Goal: Information Seeking & Learning: Learn about a topic

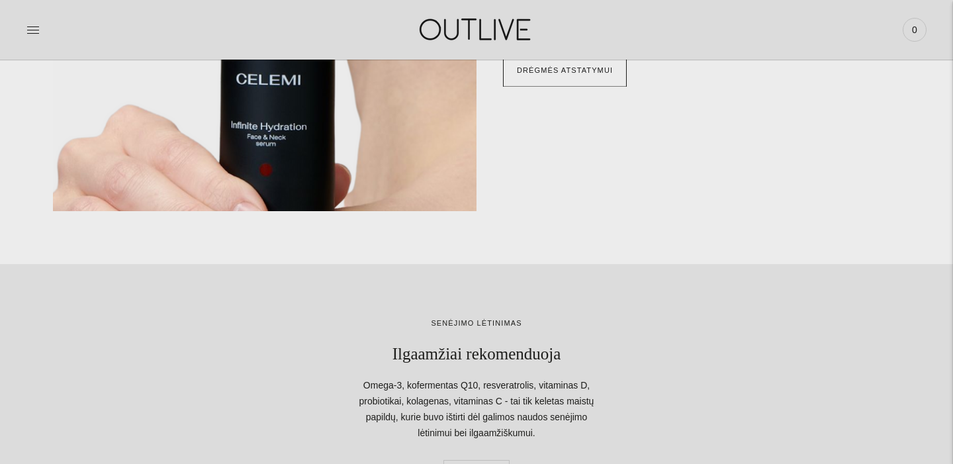
scroll to position [1351, 0]
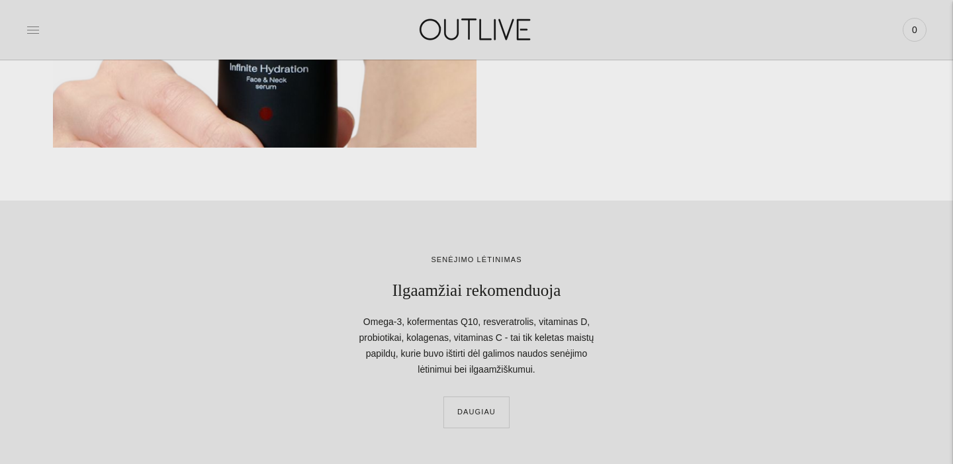
click at [38, 35] on icon at bounding box center [32, 29] width 13 height 13
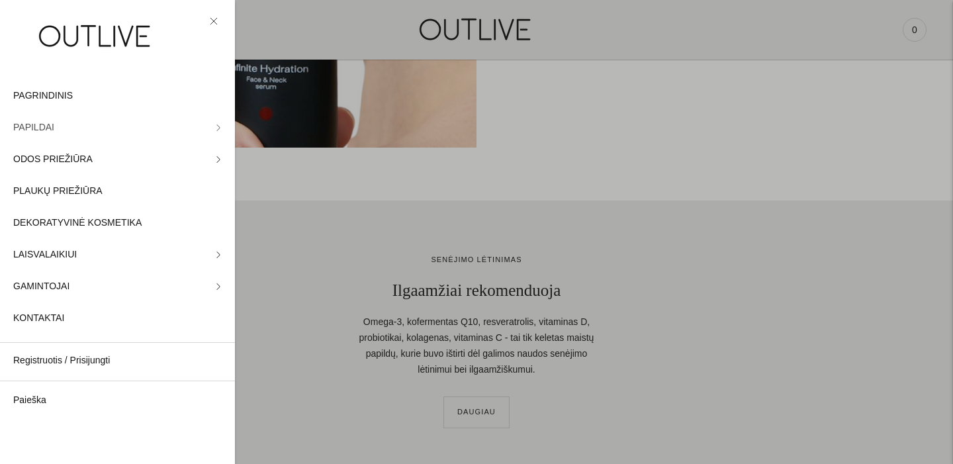
click at [214, 129] on link "PAPILDAI" at bounding box center [117, 128] width 235 height 32
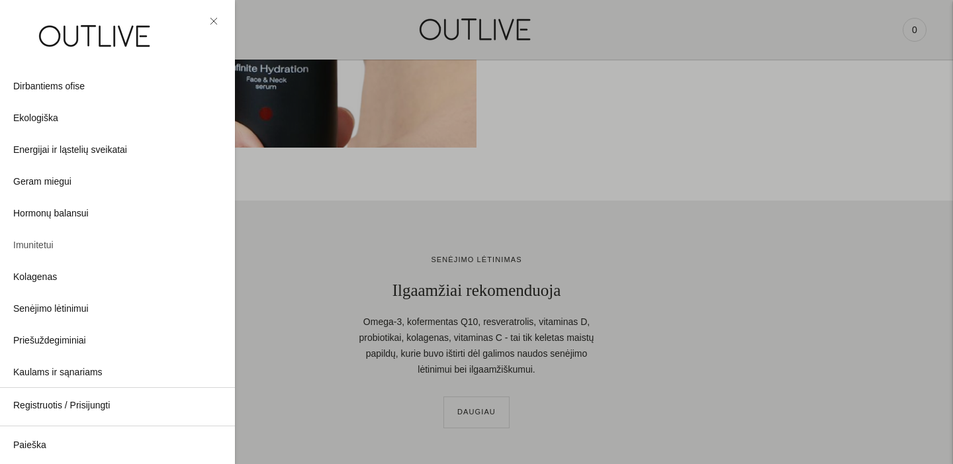
scroll to position [116, 0]
click at [44, 278] on span "Kolagenas" at bounding box center [35, 277] width 44 height 16
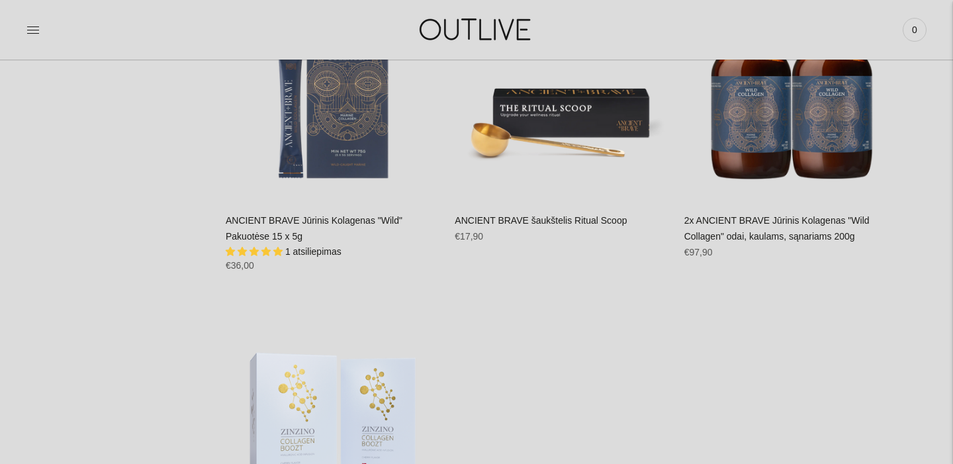
scroll to position [1174, 0]
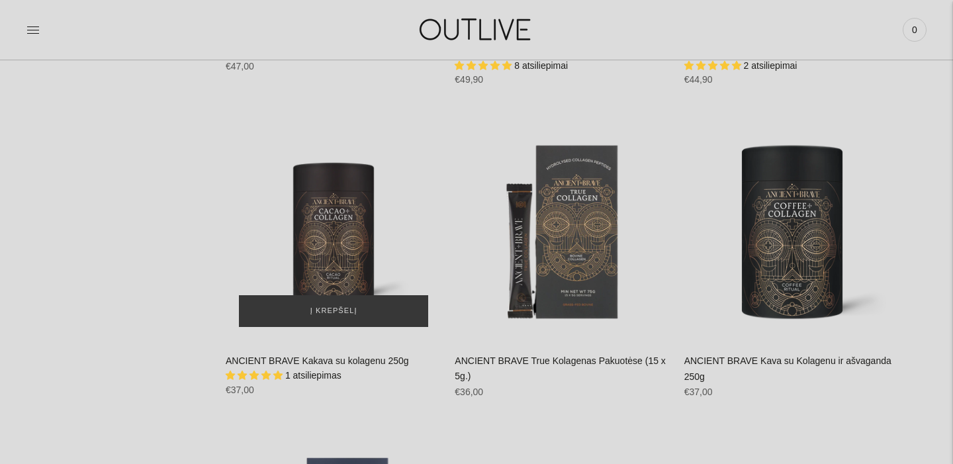
click at [361, 224] on img "ANCIENT BRAVE Kakava su kolagenu 250g\a" at bounding box center [334, 232] width 216 height 216
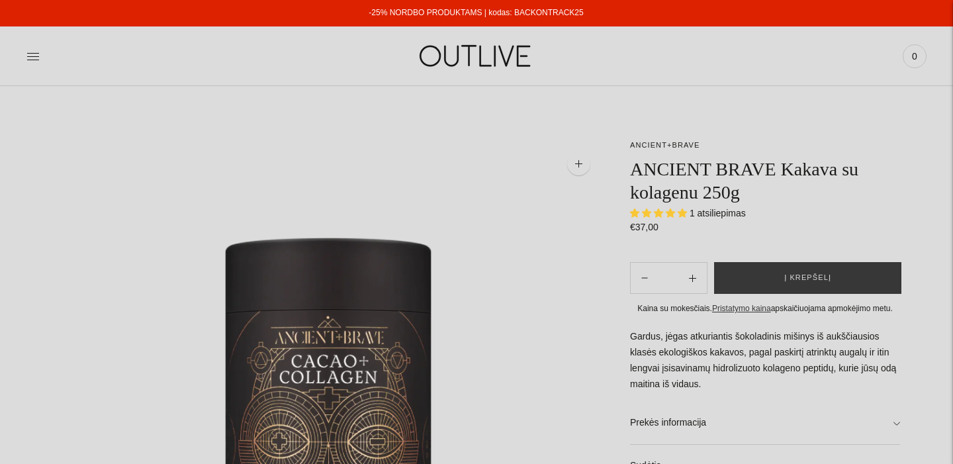
select select "**********"
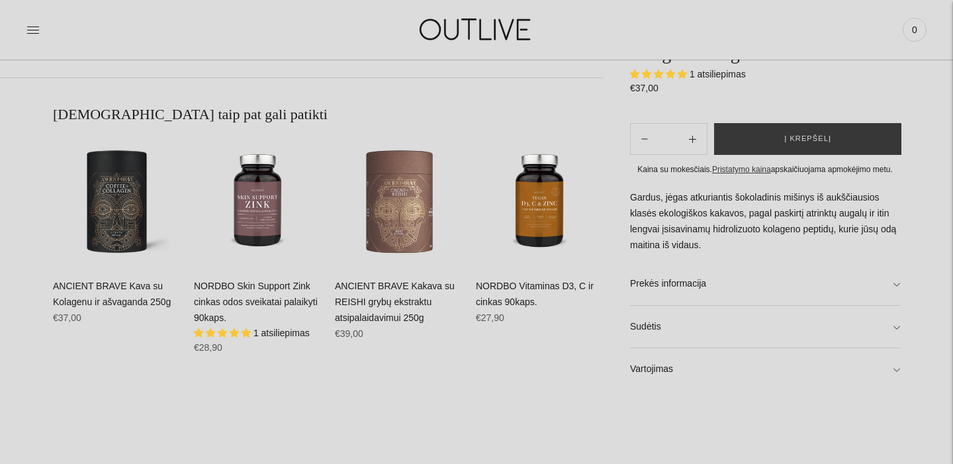
scroll to position [814, 0]
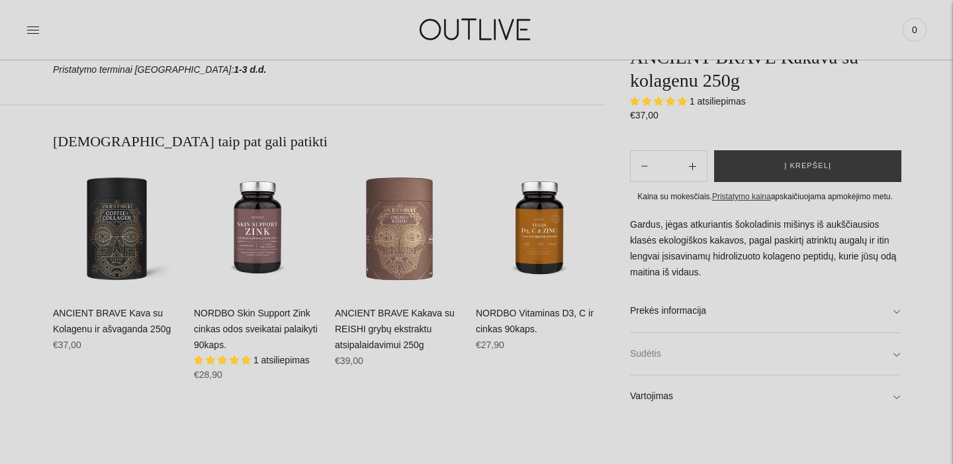
click at [655, 367] on link "Sudėtis" at bounding box center [765, 354] width 270 height 42
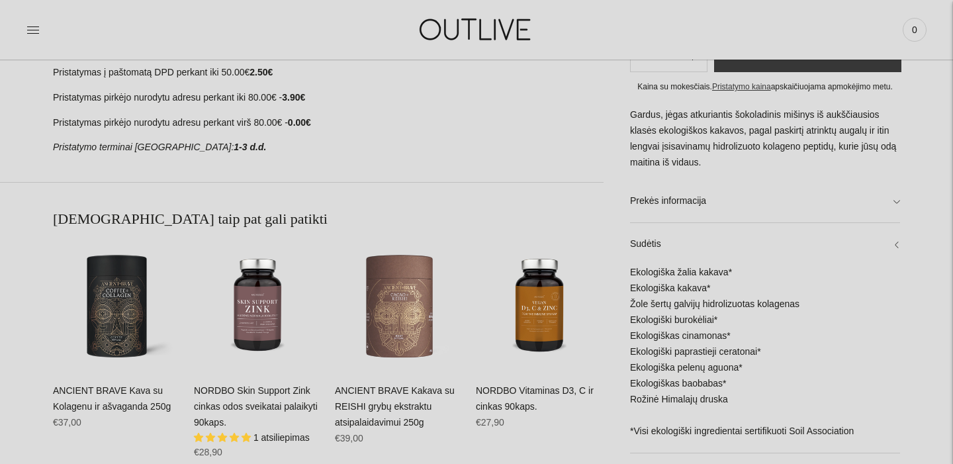
scroll to position [735, 0]
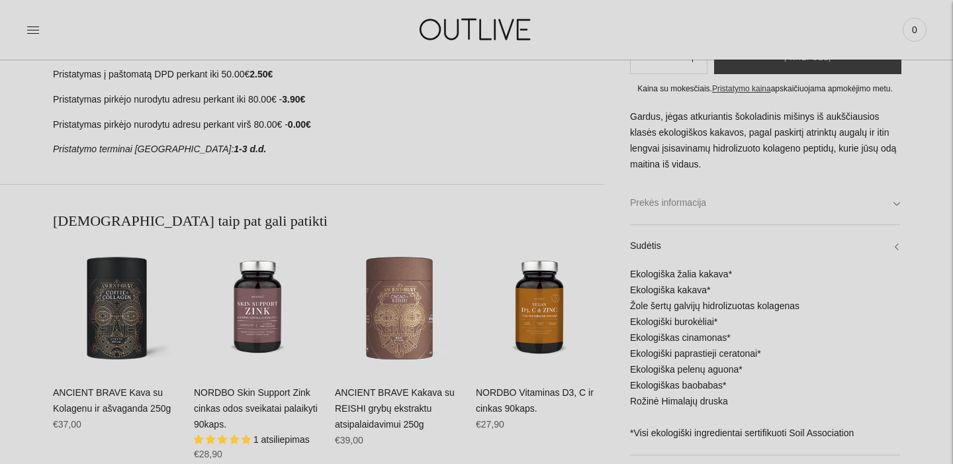
click at [662, 205] on link "Prekės informacija" at bounding box center [765, 203] width 270 height 42
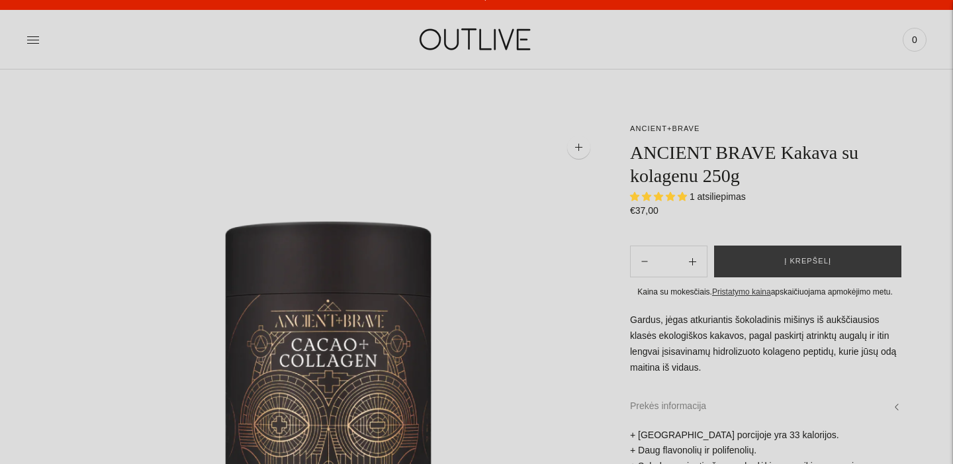
scroll to position [0, 0]
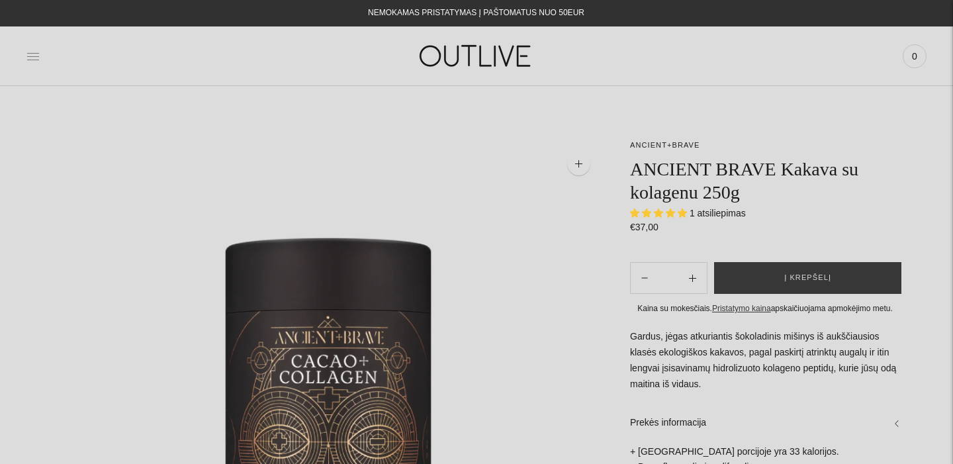
click at [32, 58] on icon at bounding box center [32, 56] width 13 height 13
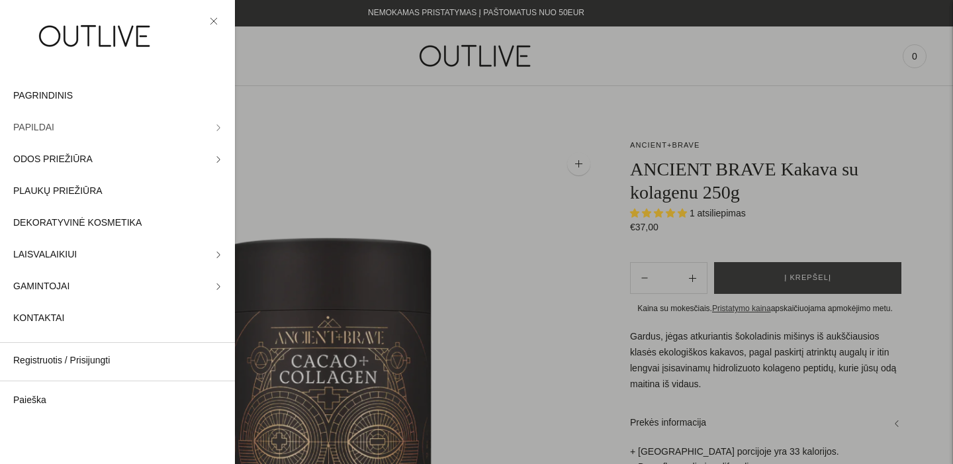
click at [218, 126] on icon at bounding box center [218, 127] width 3 height 6
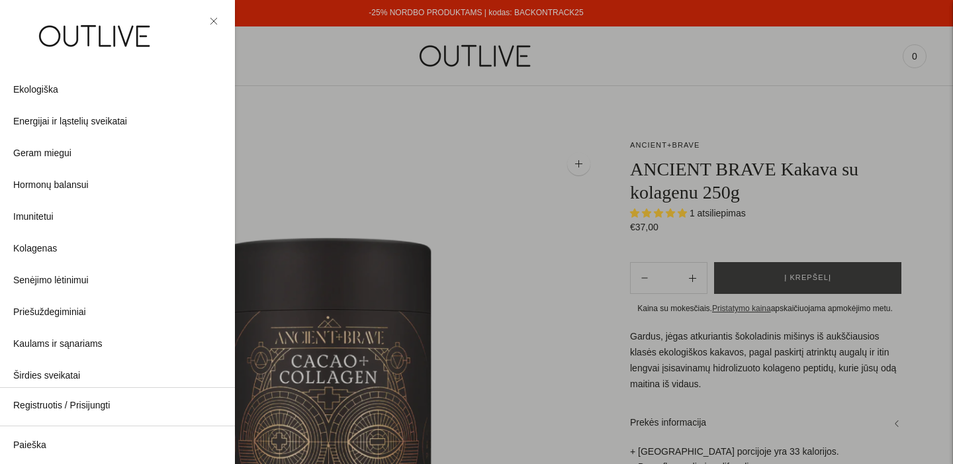
scroll to position [178, 0]
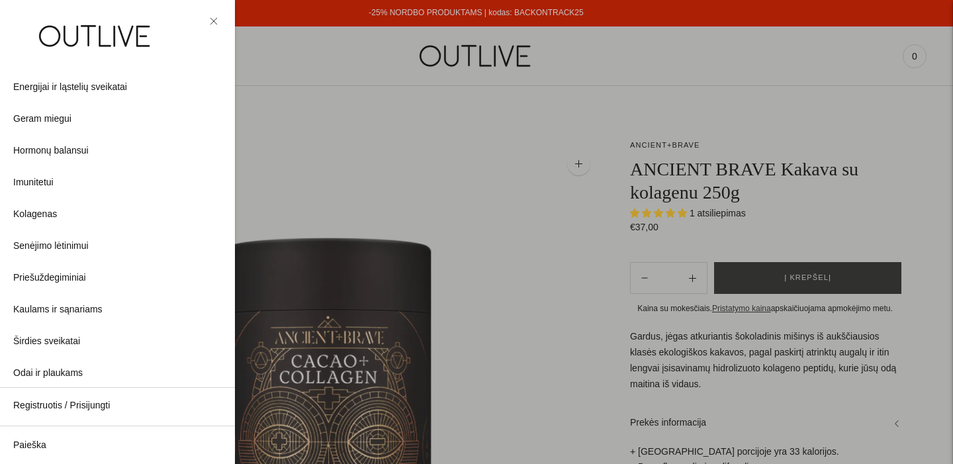
click at [434, 7] on div at bounding box center [476, 232] width 953 height 464
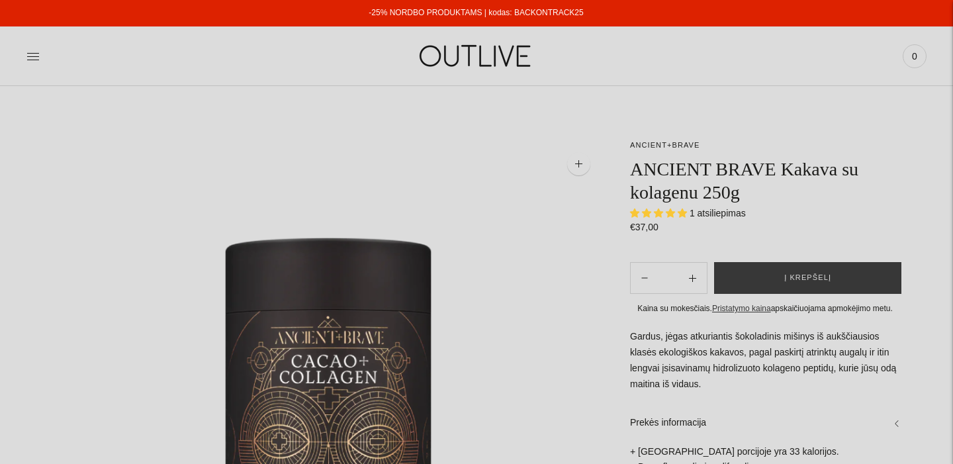
click at [432, 13] on link "-25% NORDBO PRODUKTAMS | kodas: BACKONTRACK25" at bounding box center [476, 12] width 214 height 9
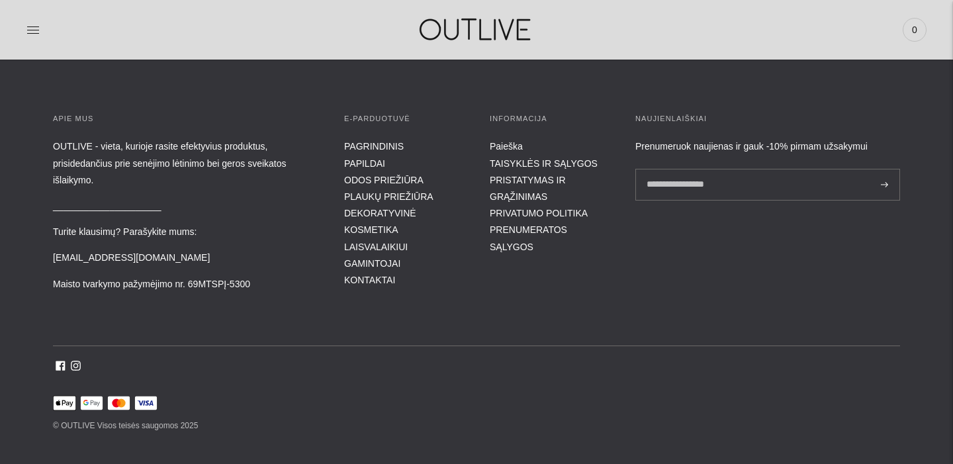
scroll to position [4266, 0]
